Goal: Book appointment/travel/reservation

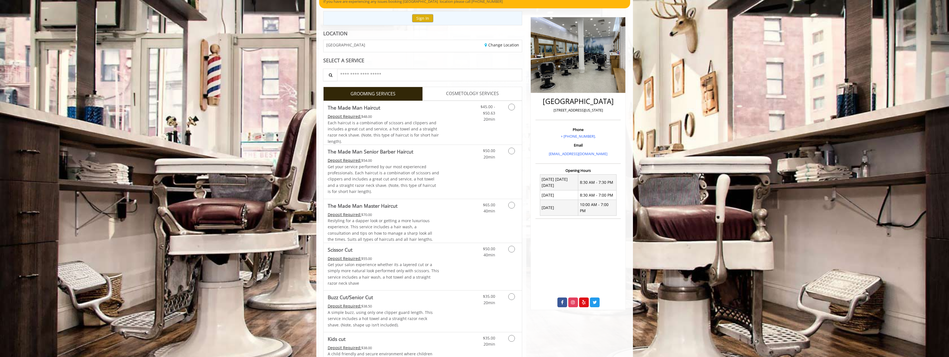
scroll to position [83, 0]
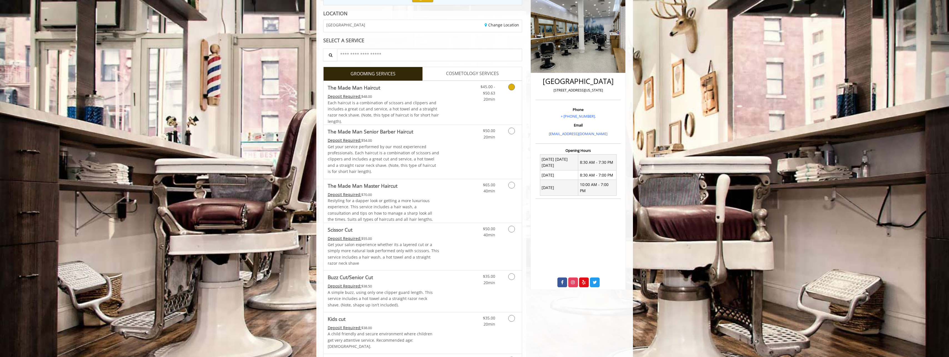
click at [510, 88] on icon "Grooming services" at bounding box center [511, 87] width 7 height 7
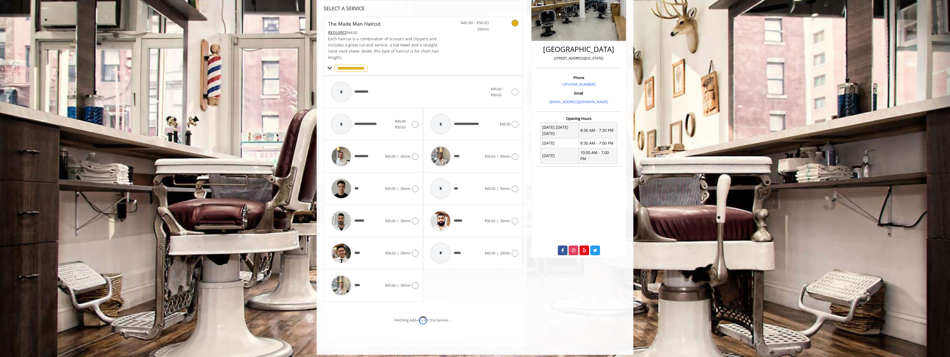
scroll to position [142, 0]
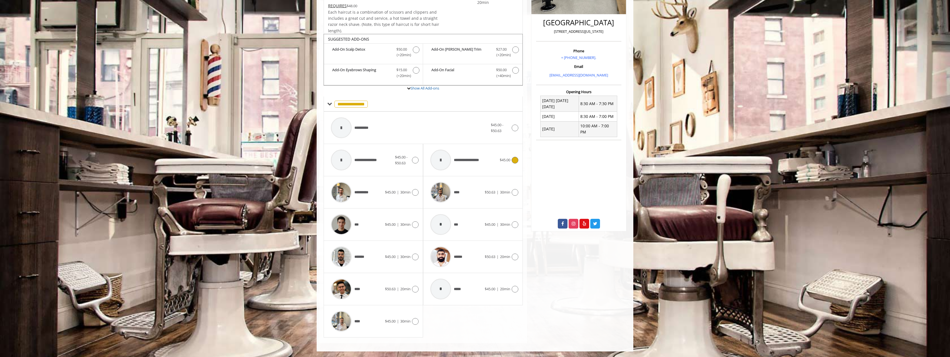
click at [515, 158] on icon at bounding box center [515, 160] width 7 height 7
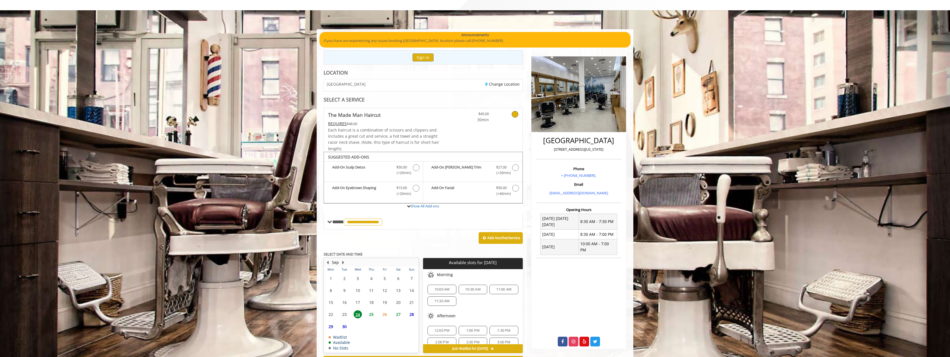
scroll to position [48, 0]
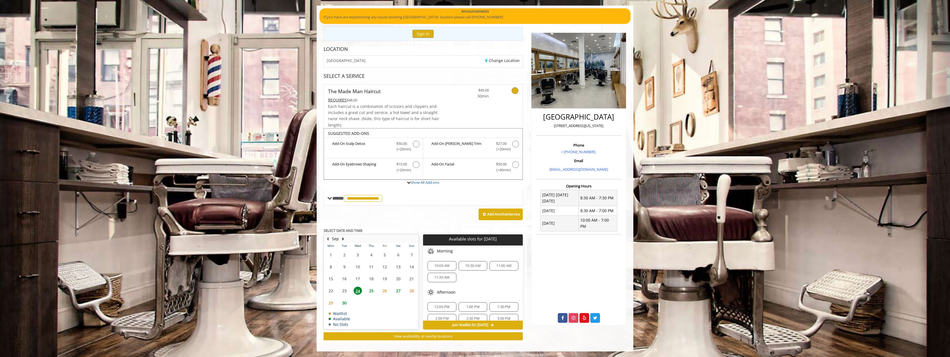
click at [343, 238] on button "Next Month" at bounding box center [343, 238] width 4 height 6
click at [370, 255] on span "2" at bounding box center [371, 254] width 8 height 8
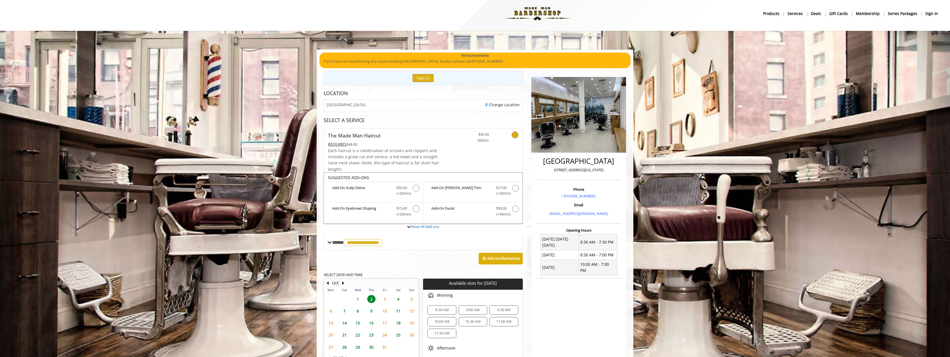
scroll to position [0, 0]
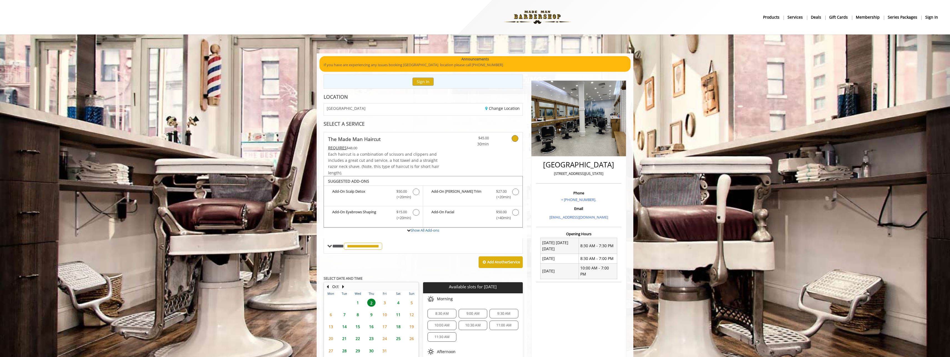
click at [869, 16] on b "Membership" at bounding box center [868, 17] width 24 height 6
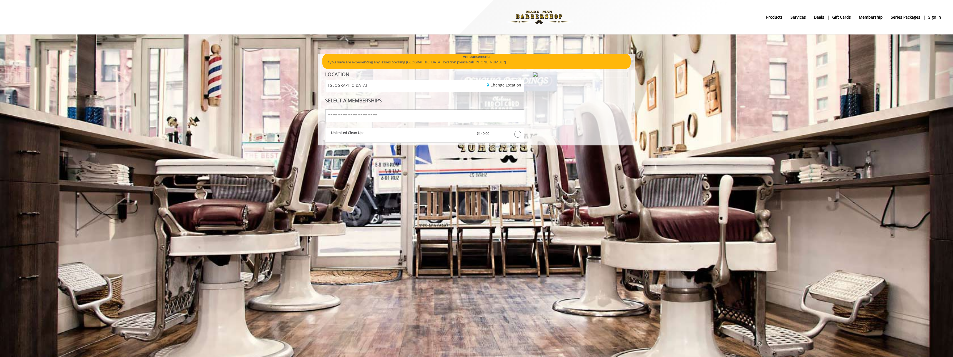
click at [389, 113] on input "text" at bounding box center [424, 115] width 199 height 12
click at [359, 132] on b "Unlimited Clean Ups" at bounding box center [347, 132] width 33 height 5
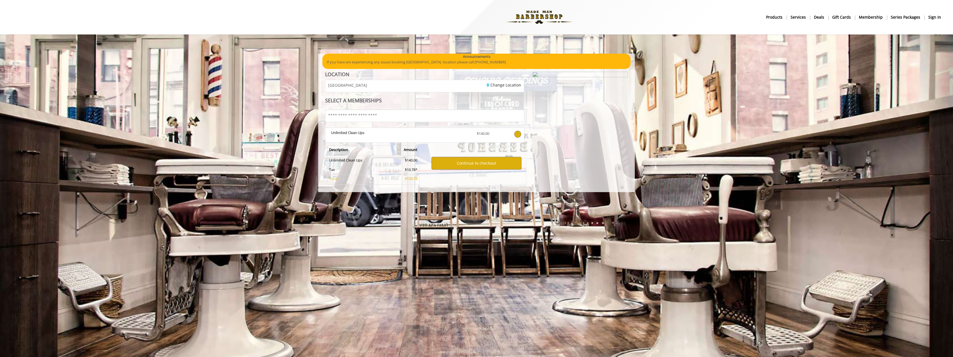
click at [900, 17] on b "Series packages" at bounding box center [905, 17] width 29 height 6
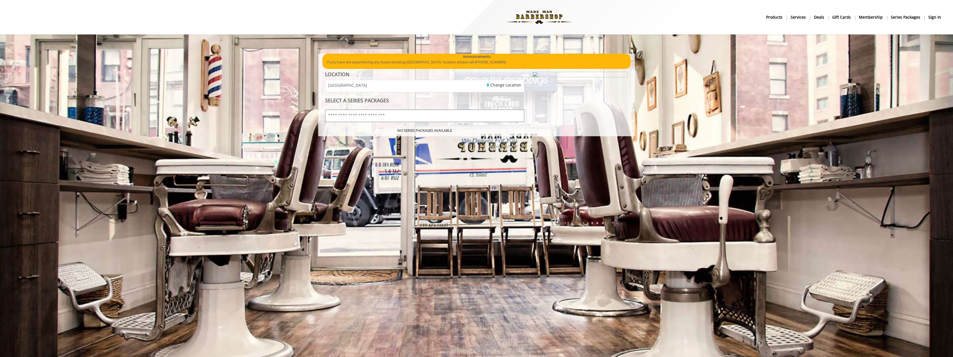
click at [381, 116] on input "text" at bounding box center [424, 115] width 199 height 12
click at [820, 19] on b "Deals" at bounding box center [819, 17] width 10 height 6
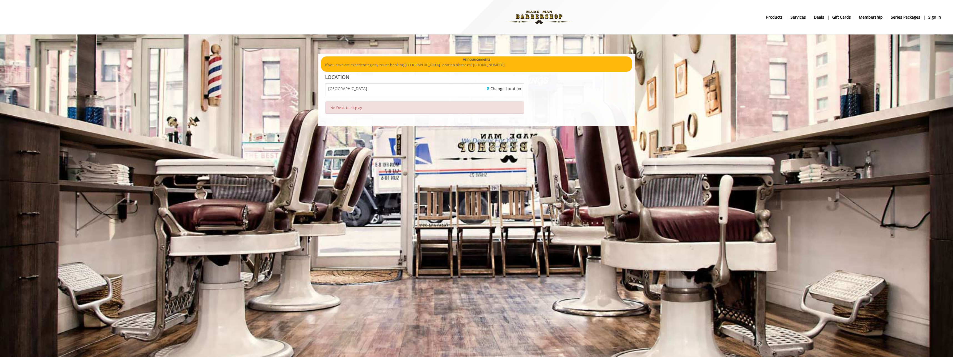
click at [820, 17] on b "Deals" at bounding box center [819, 17] width 10 height 6
